Goal: Task Accomplishment & Management: Manage account settings

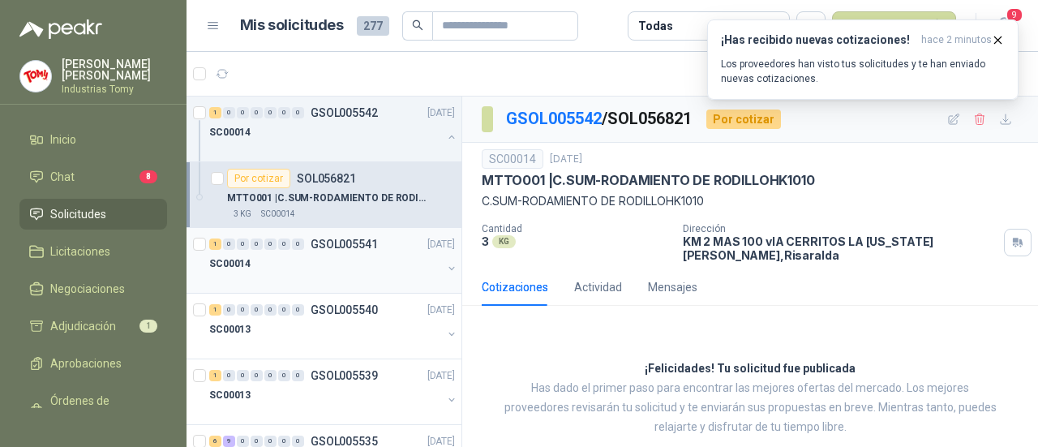
click at [221, 277] on div at bounding box center [325, 279] width 233 height 13
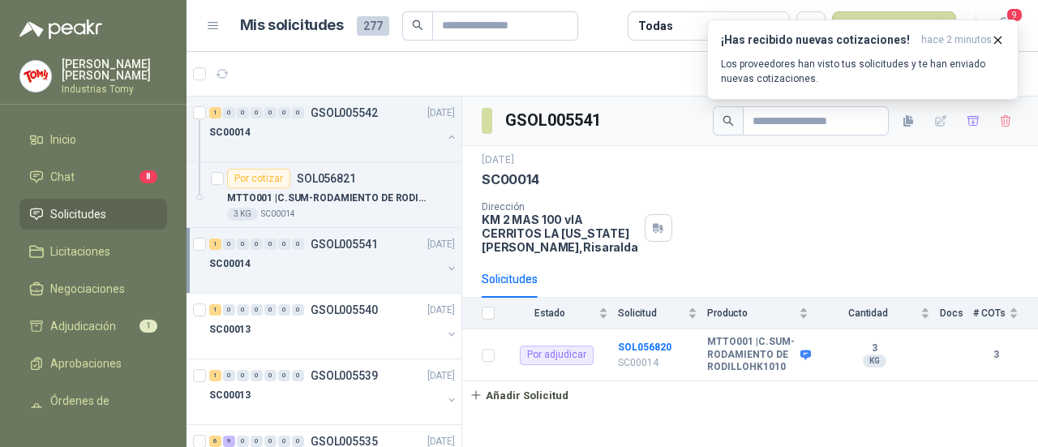
click at [199, 253] on div at bounding box center [201, 260] width 16 height 52
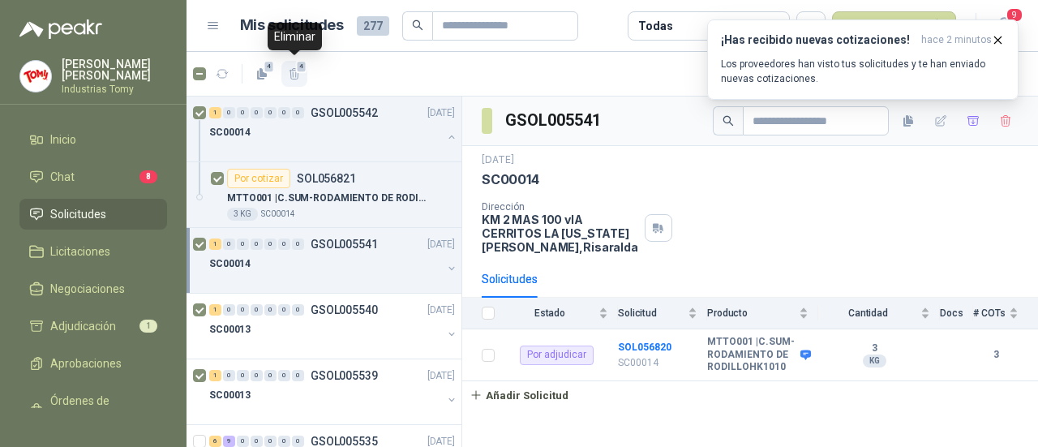
click at [302, 78] on button "4" at bounding box center [295, 74] width 26 height 26
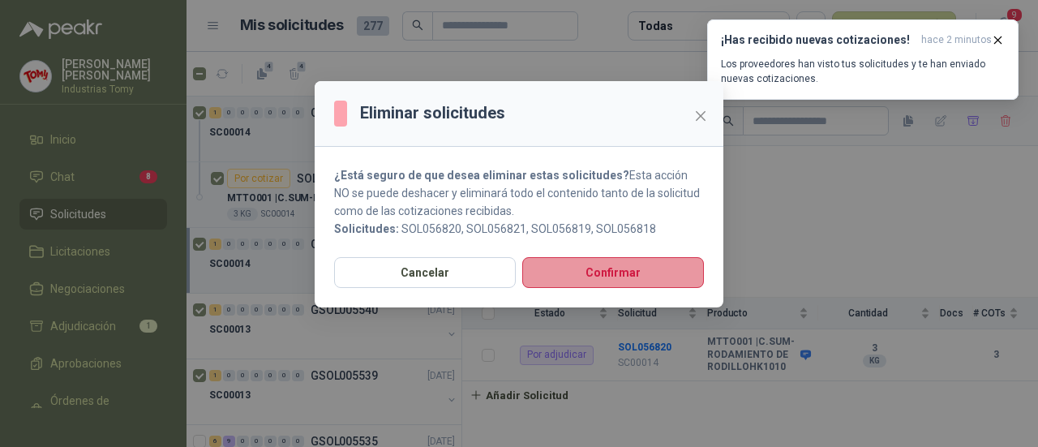
click at [620, 268] on button "Confirmar" at bounding box center [613, 272] width 182 height 31
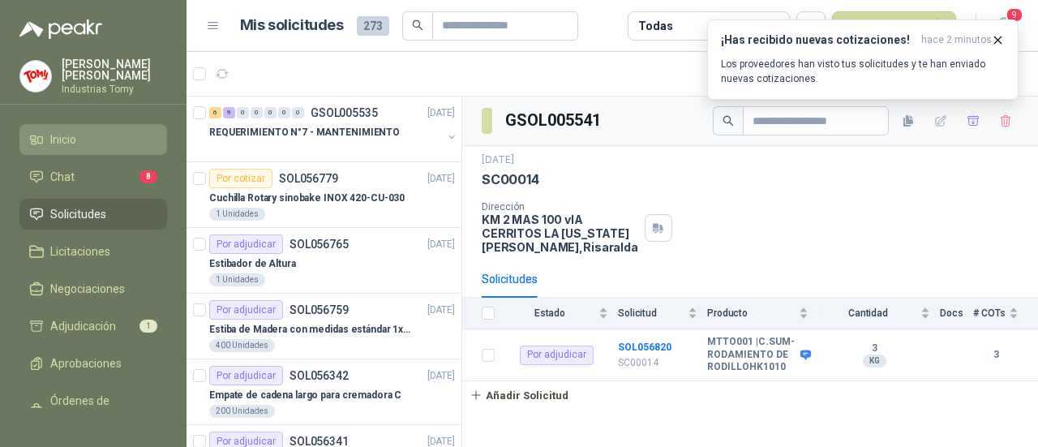
click at [92, 141] on li "Inicio" at bounding box center [93, 140] width 128 height 18
